Goal: Obtain resource: Obtain resource

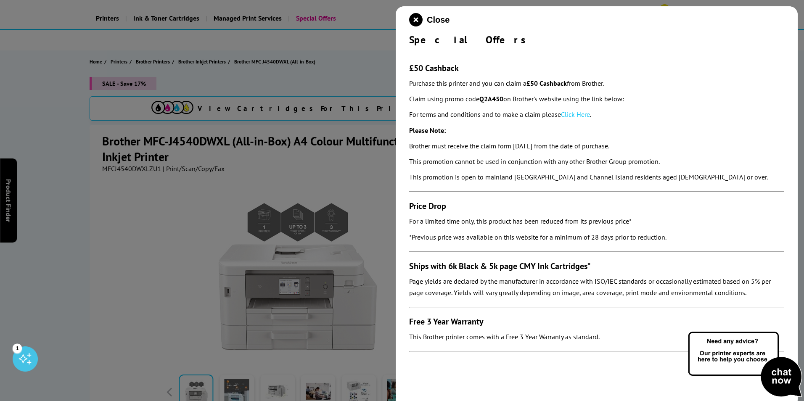
click at [518, 109] on p "For terms and conditions and to make a claim please Click Here ." at bounding box center [596, 114] width 375 height 11
drag, startPoint x: 506, startPoint y: 100, endPoint x: 480, endPoint y: 101, distance: 25.7
click at [480, 101] on p "Claim using promo code Q2A450 on Brother's website using the link below:" at bounding box center [596, 98] width 375 height 11
copy p "Q2A450"
click at [510, 97] on p "Claim using promo code Q2A450 on Brother's website using the link below:" at bounding box center [596, 98] width 375 height 11
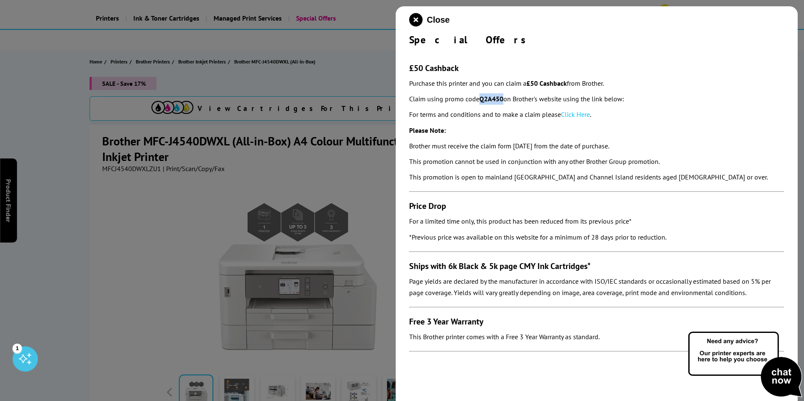
drag, startPoint x: 504, startPoint y: 98, endPoint x: 482, endPoint y: 97, distance: 22.8
click at [482, 97] on p "Claim using promo code Q2A450 on Brother's website using the link below:" at bounding box center [596, 98] width 375 height 11
copy strong "Q2A450"
click at [573, 116] on link "Click Here" at bounding box center [575, 114] width 29 height 8
